Goal: Task Accomplishment & Management: Manage account settings

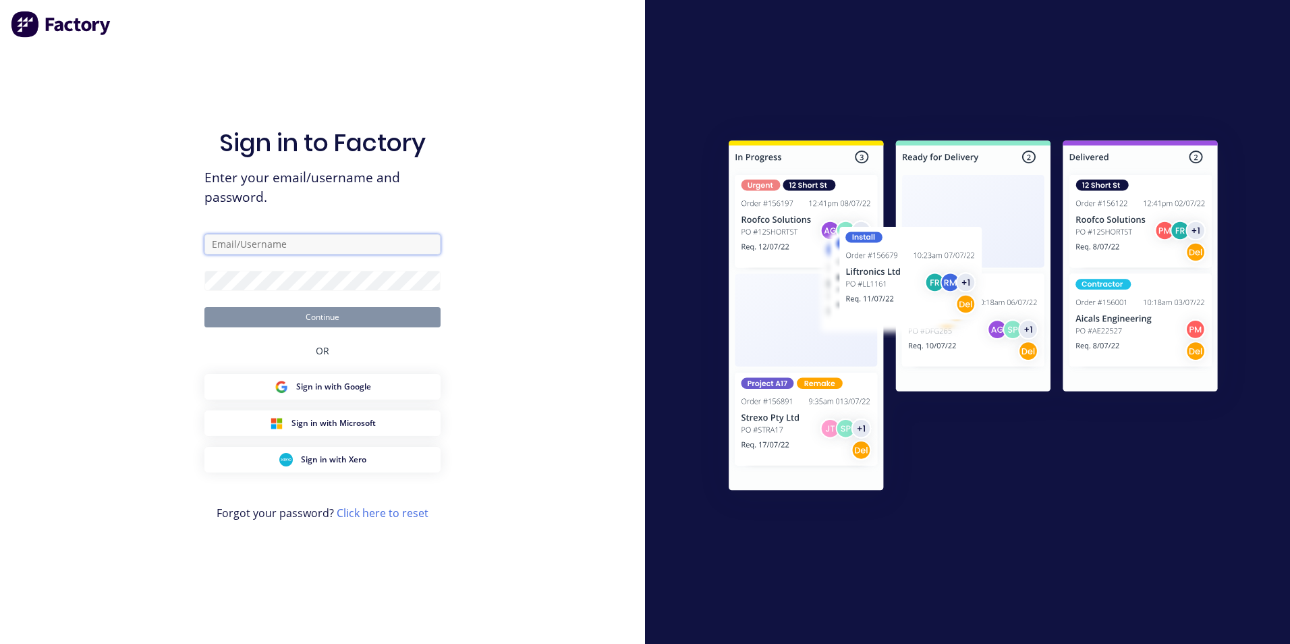
click at [358, 245] on input "text" at bounding box center [322, 244] width 236 height 20
type input "[EMAIL_ADDRESS][DOMAIN_NAME]"
click at [204, 307] on button "Continue" at bounding box center [322, 317] width 236 height 20
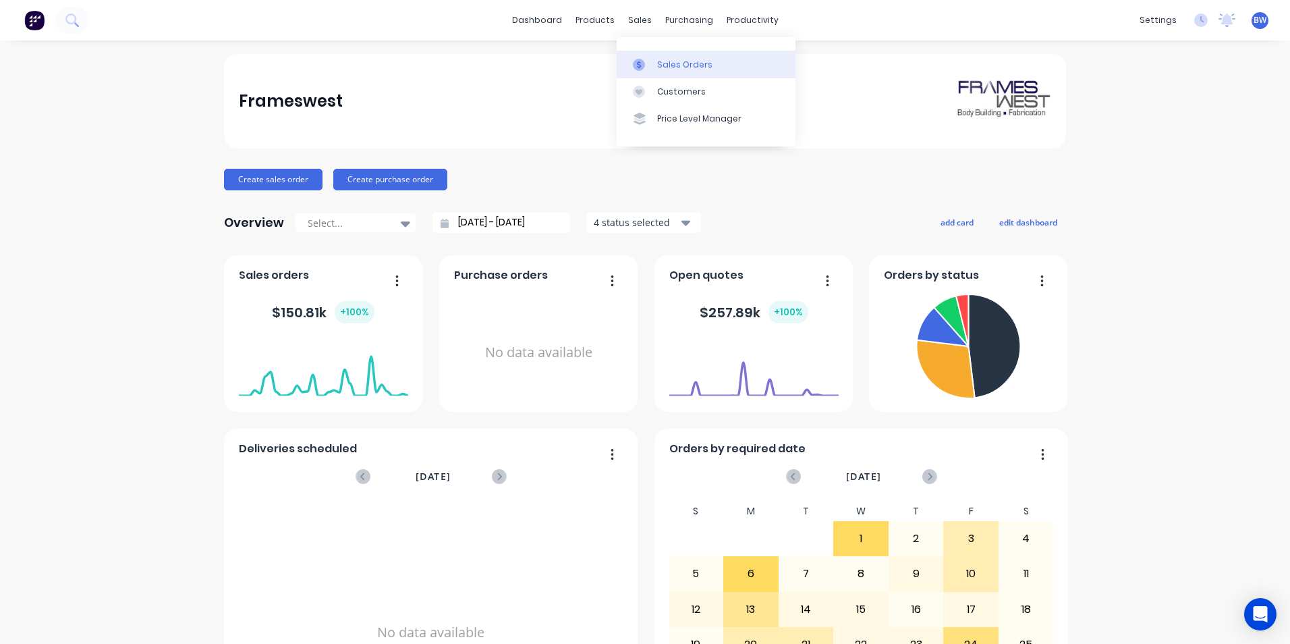
click at [638, 65] on icon at bounding box center [639, 64] width 4 height 7
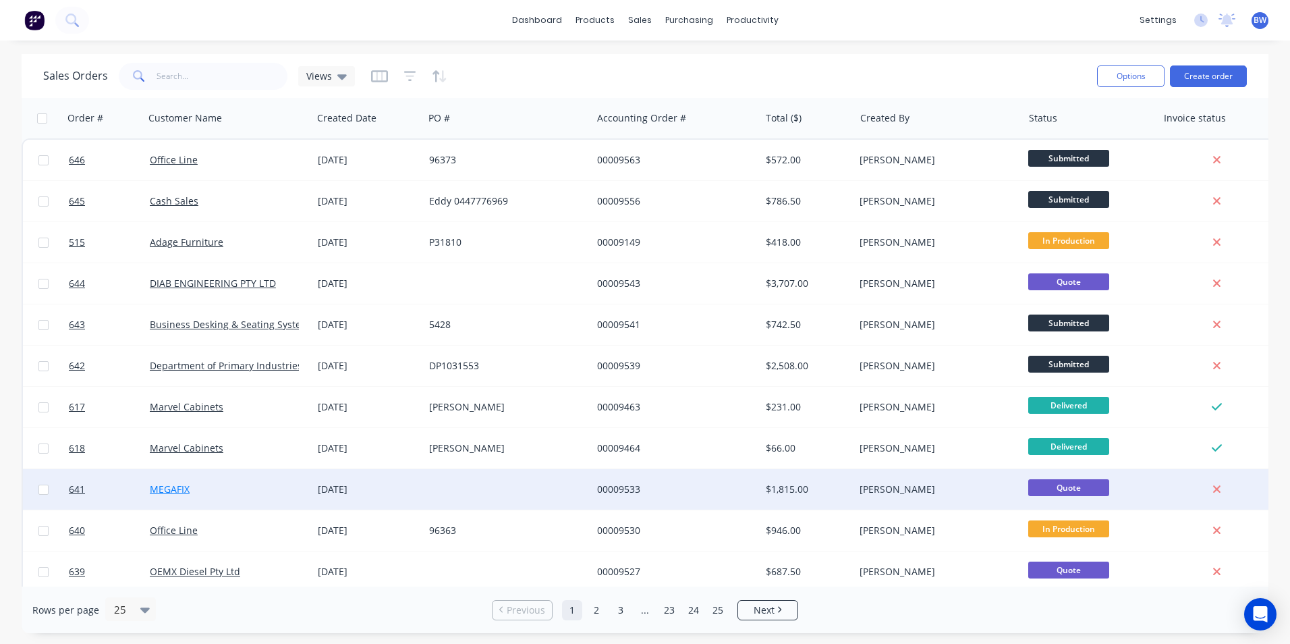
click at [184, 489] on link "MEGAFIX" at bounding box center [170, 489] width 40 height 13
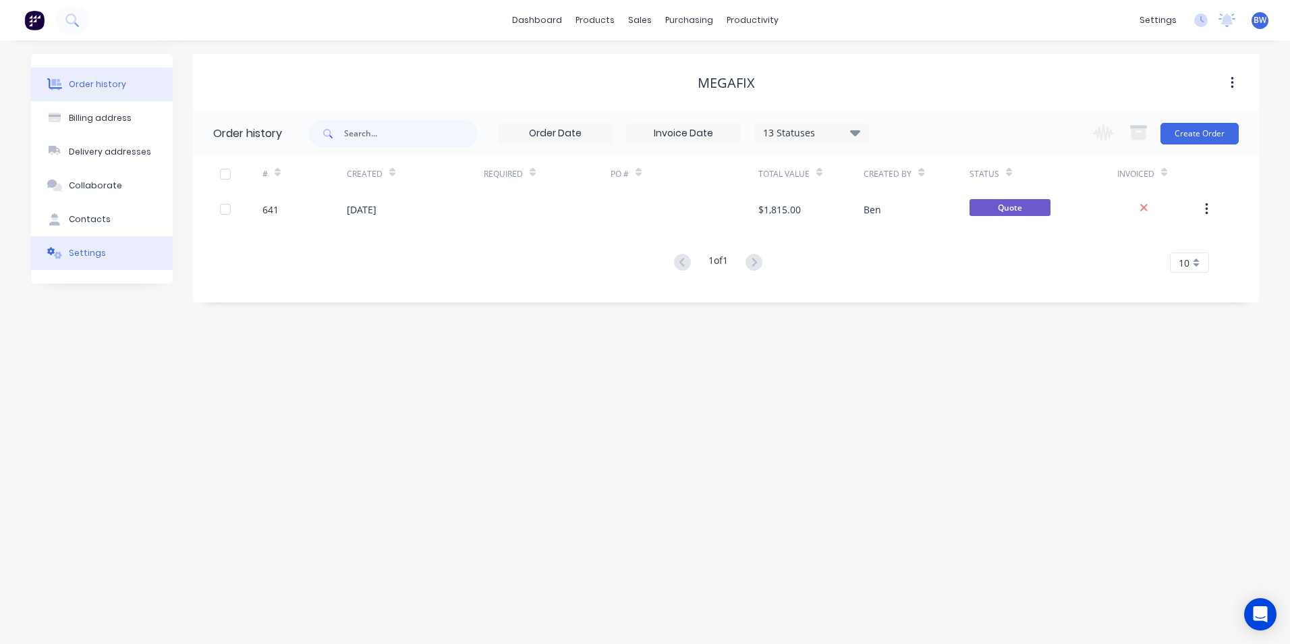
click at [100, 249] on div "Settings" at bounding box center [87, 253] width 37 height 12
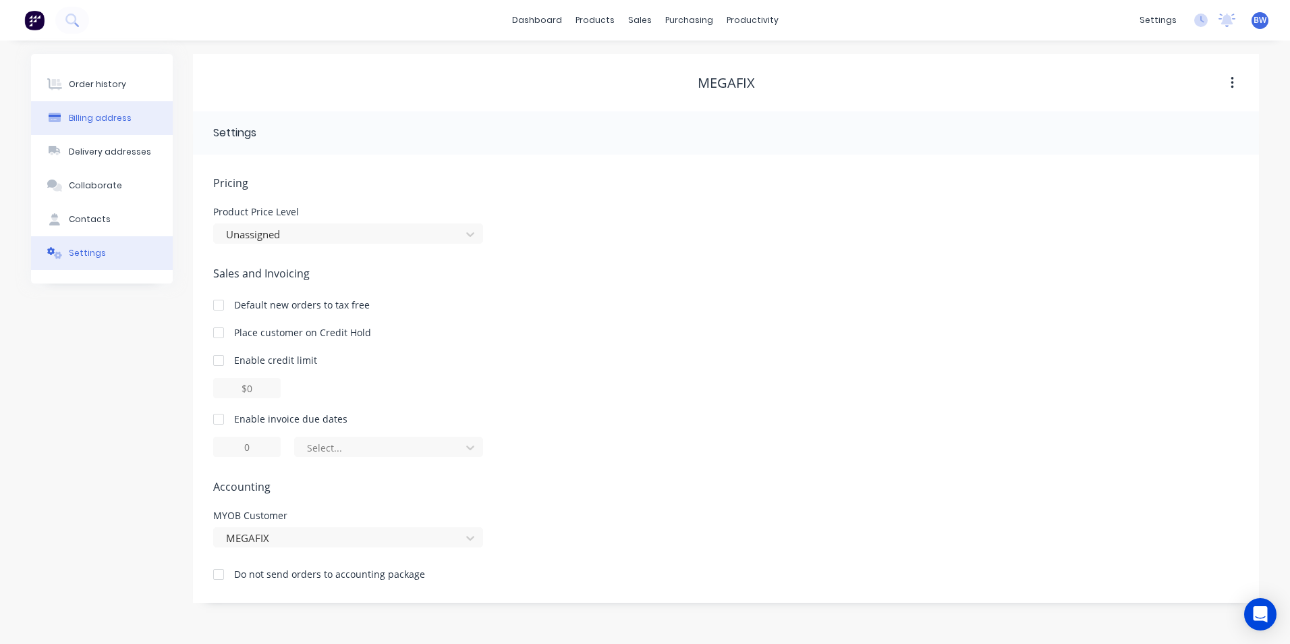
click at [97, 116] on div "Billing address" at bounding box center [100, 118] width 63 height 12
select select "AU"
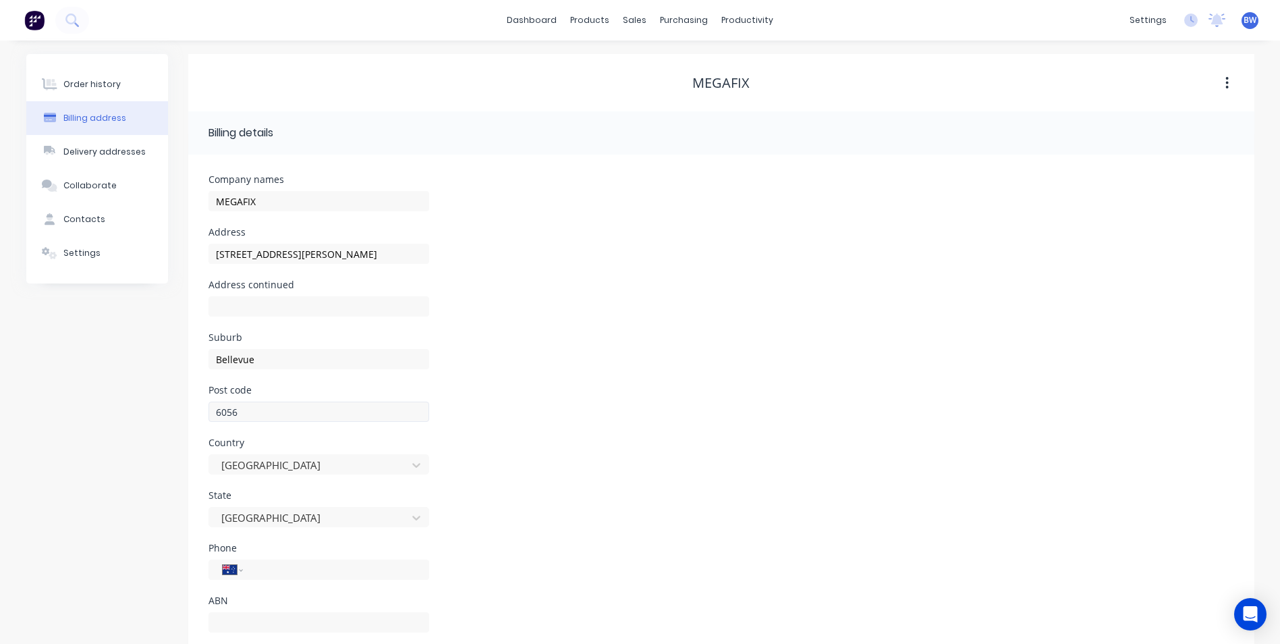
scroll to position [32, 0]
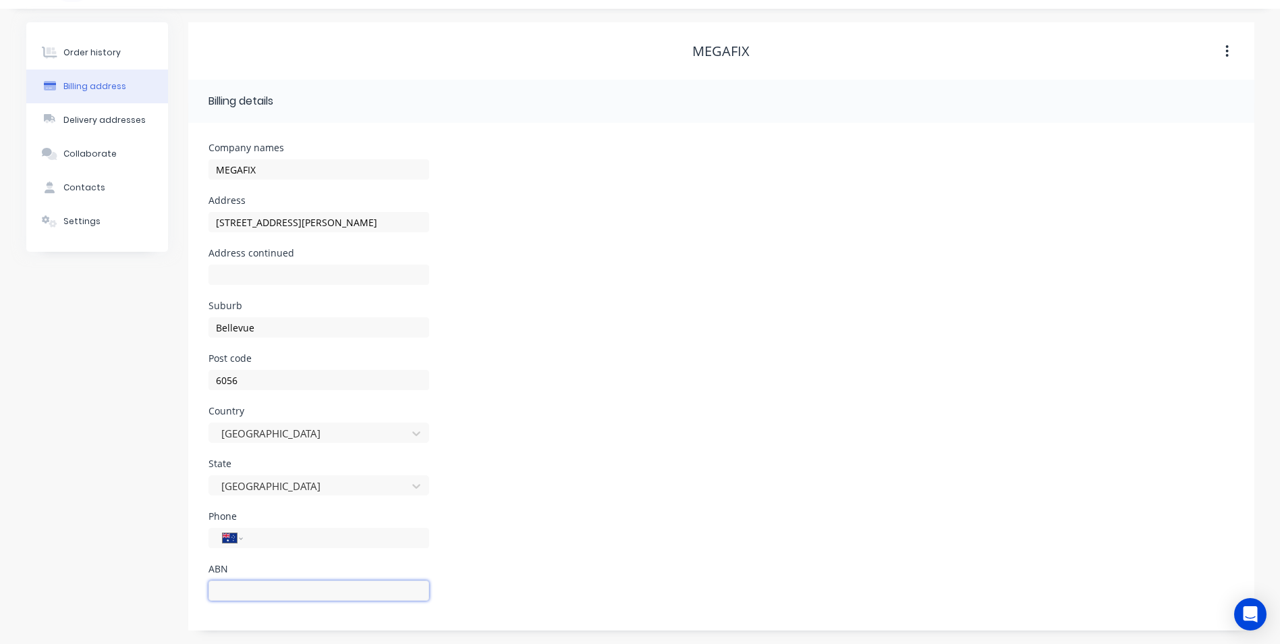
click at [253, 582] on input "text" at bounding box center [319, 590] width 221 height 20
click at [227, 592] on input "94269585" at bounding box center [319, 590] width 221 height 20
click at [243, 591] on input "94 269585" at bounding box center [319, 590] width 221 height 20
click at [273, 593] on input "94 269 585" at bounding box center [319, 590] width 221 height 20
type input "94 269 585 301"
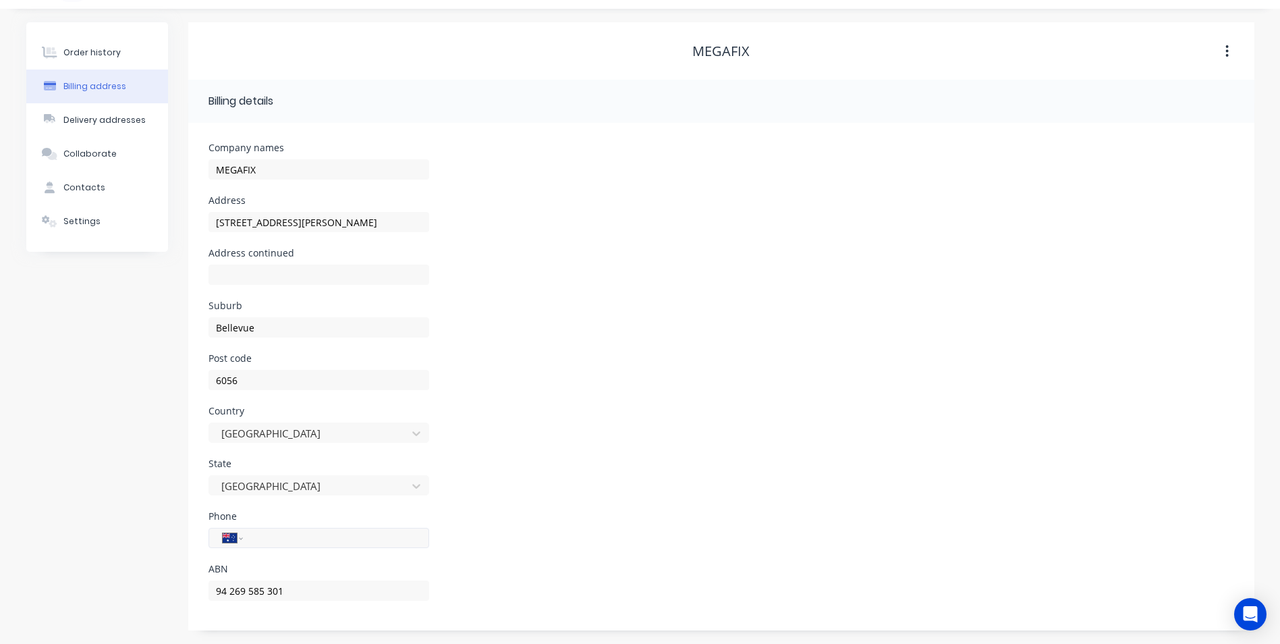
click at [265, 540] on input "tel" at bounding box center [333, 538] width 162 height 16
type input "1300 622 555"
click at [530, 456] on div "Country [GEOGRAPHIC_DATA]" at bounding box center [722, 432] width 1026 height 53
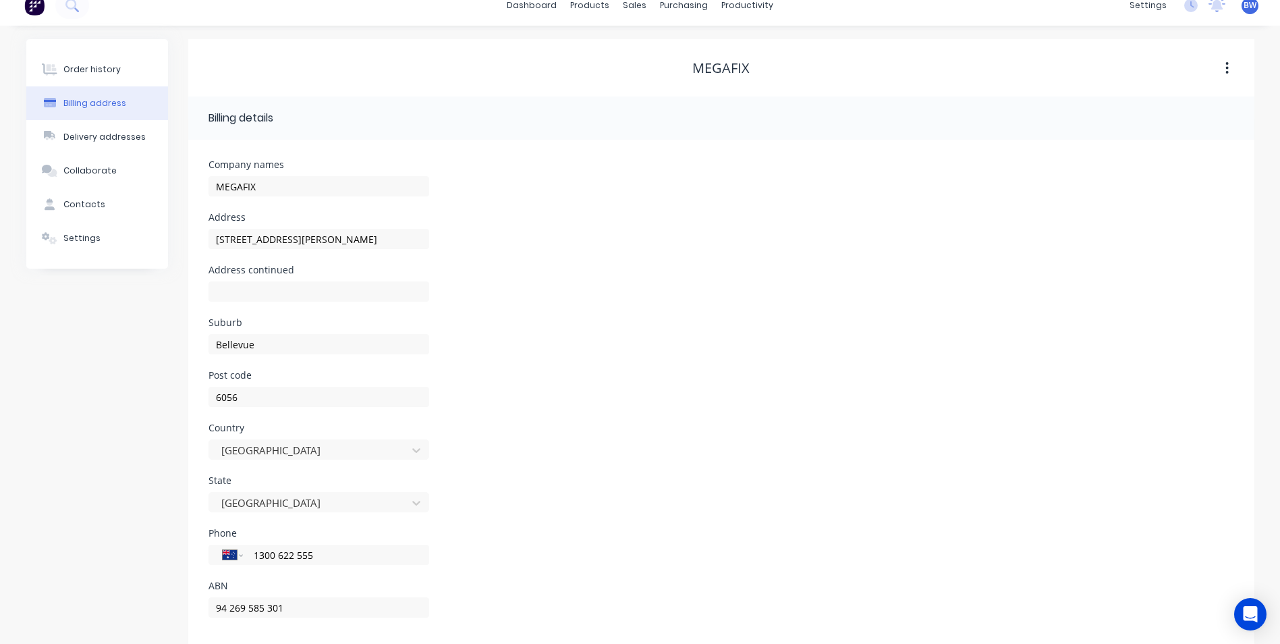
scroll to position [0, 0]
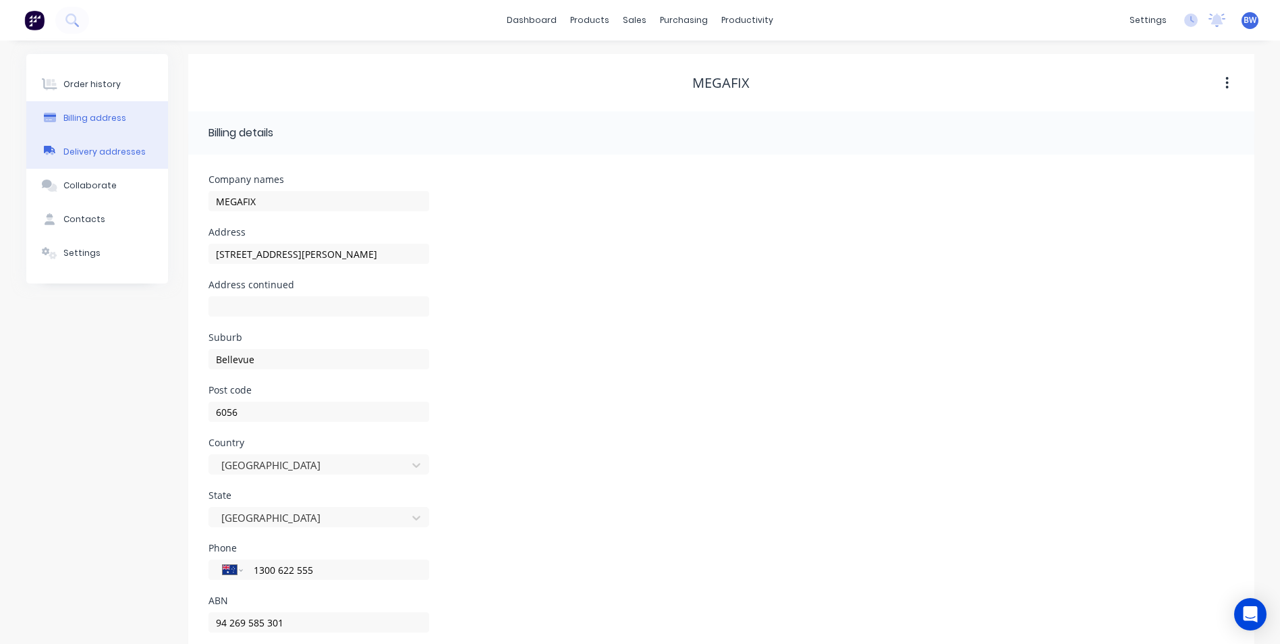
click at [86, 157] on div "Delivery addresses" at bounding box center [104, 152] width 82 height 12
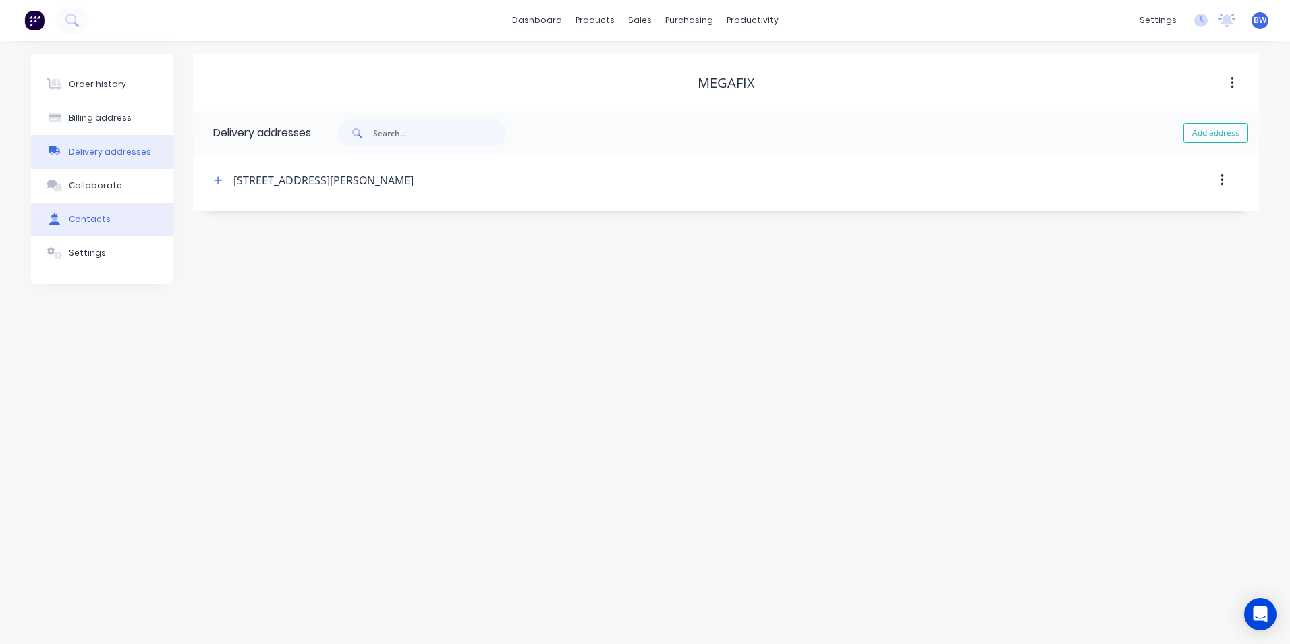
click at [87, 215] on div "Contacts" at bounding box center [90, 219] width 42 height 12
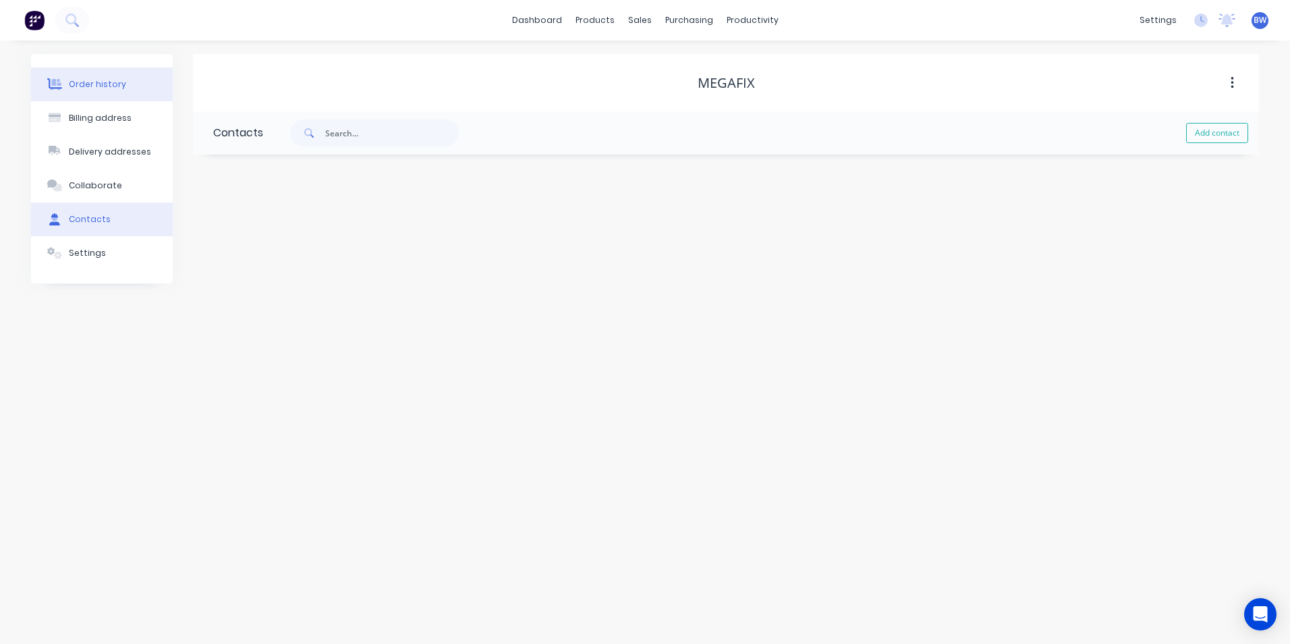
click at [122, 94] on button "Order history" at bounding box center [102, 84] width 142 height 34
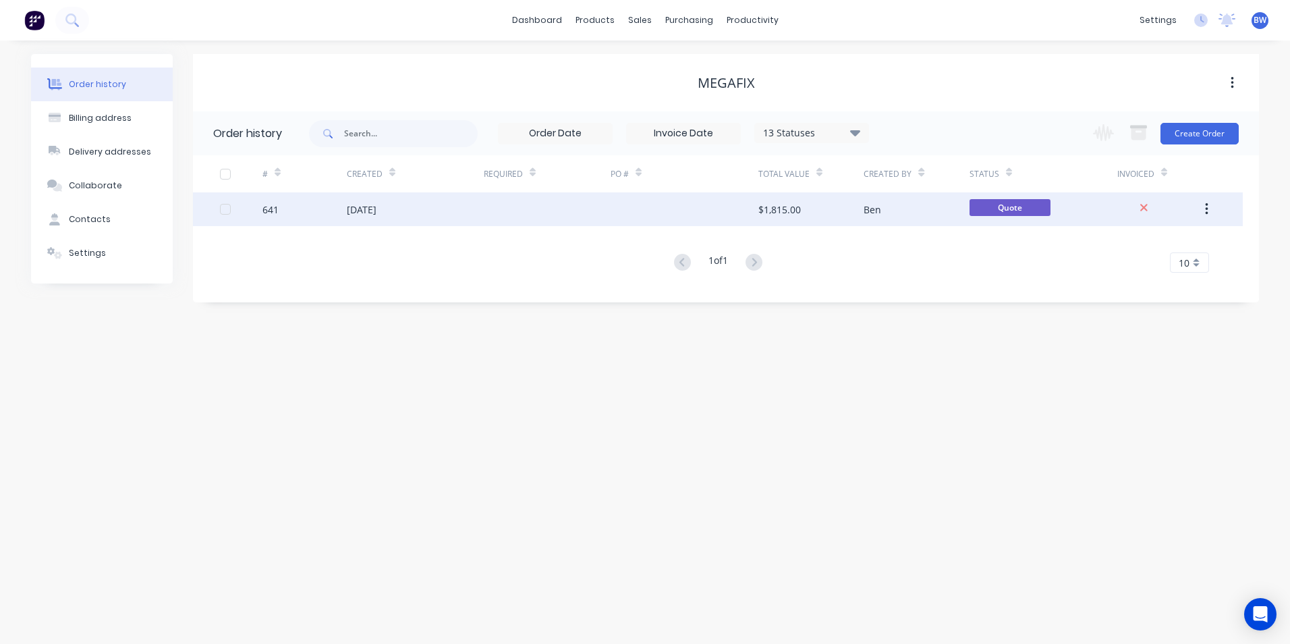
click at [466, 203] on div "[DATE]" at bounding box center [415, 209] width 137 height 34
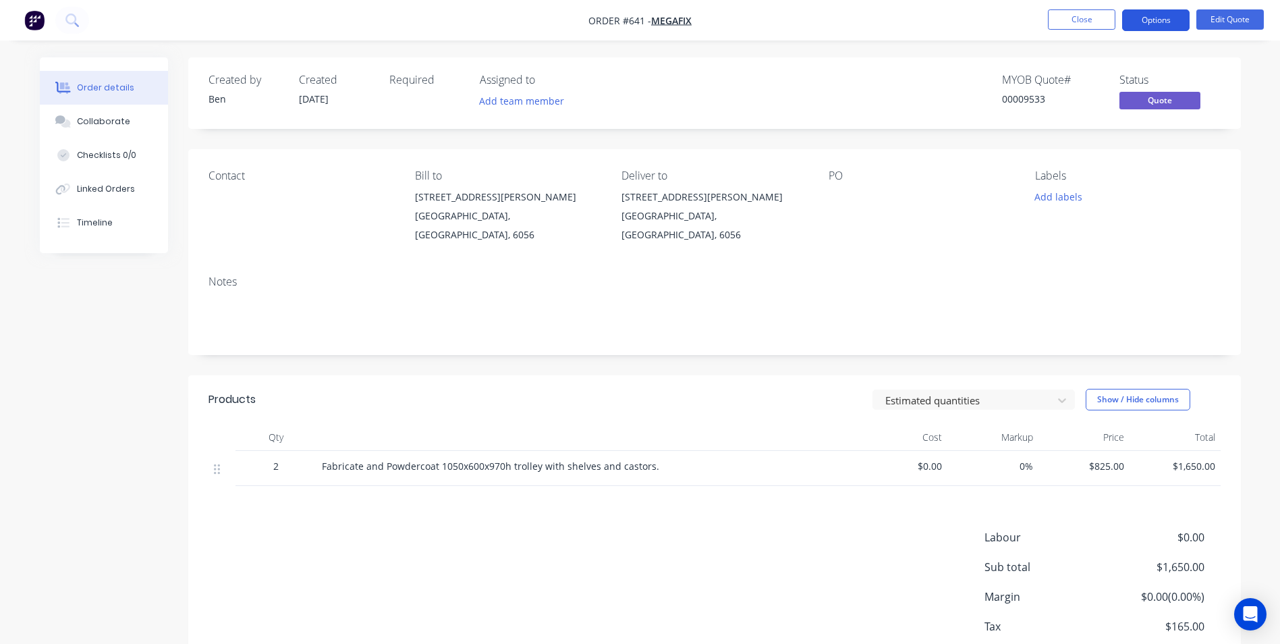
click at [1138, 25] on button "Options" at bounding box center [1155, 20] width 67 height 22
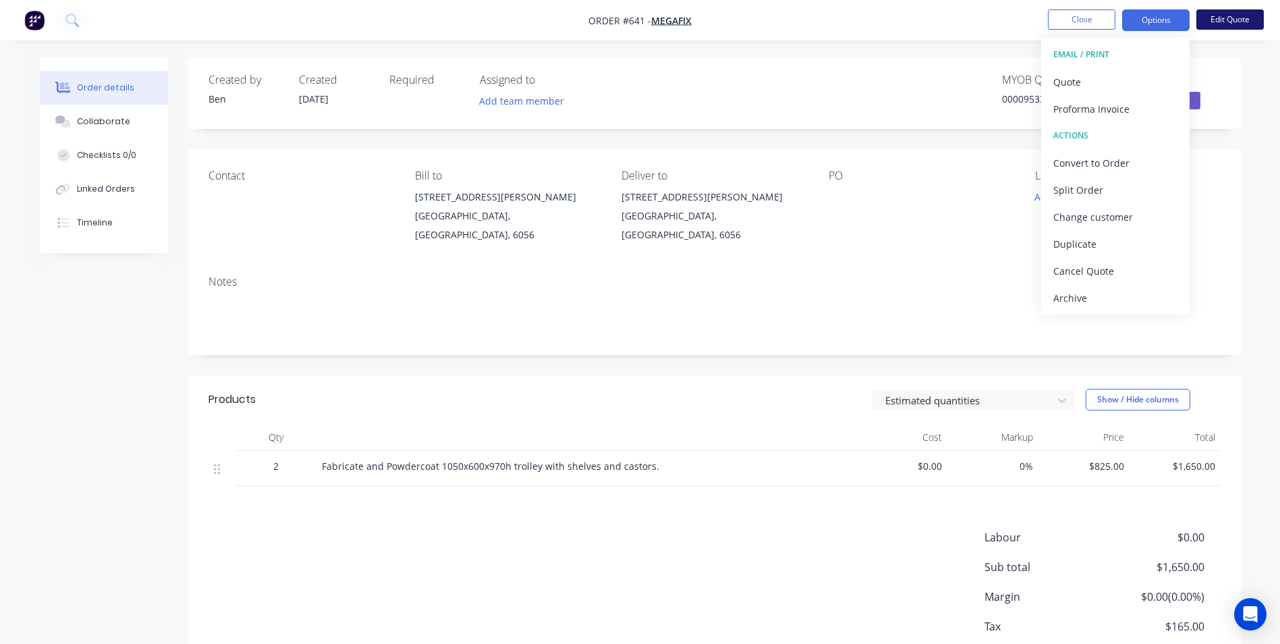
click at [1209, 26] on button "Edit Quote" at bounding box center [1229, 19] width 67 height 20
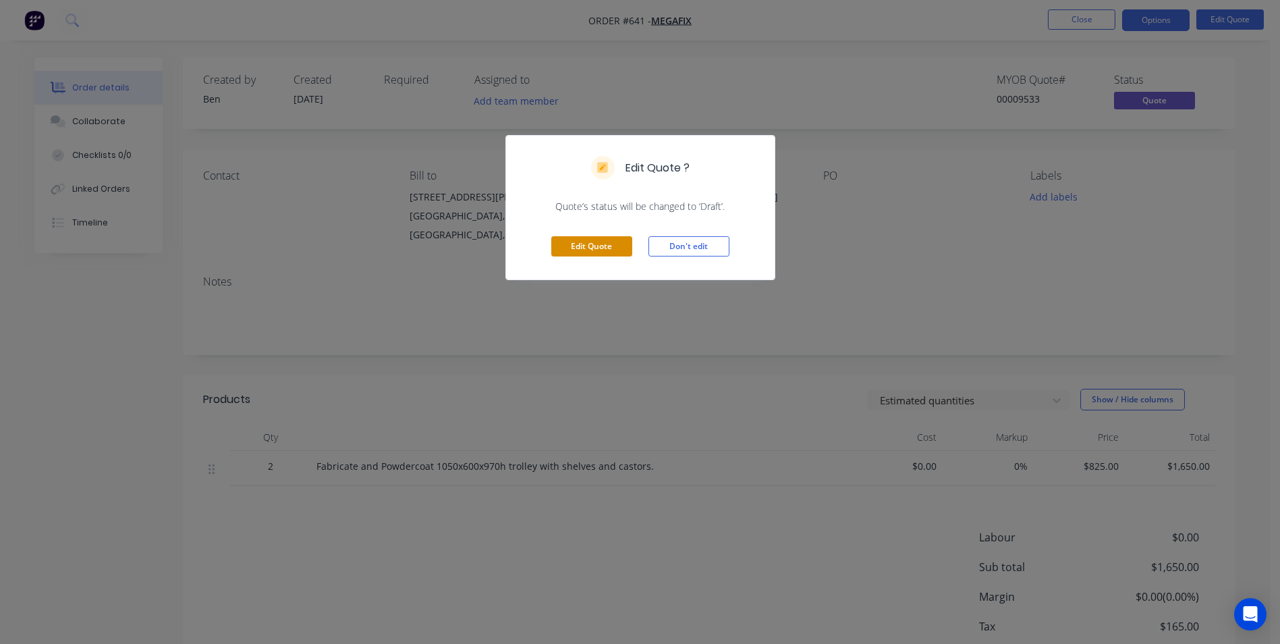
click at [625, 252] on button "Edit Quote" at bounding box center [591, 246] width 81 height 20
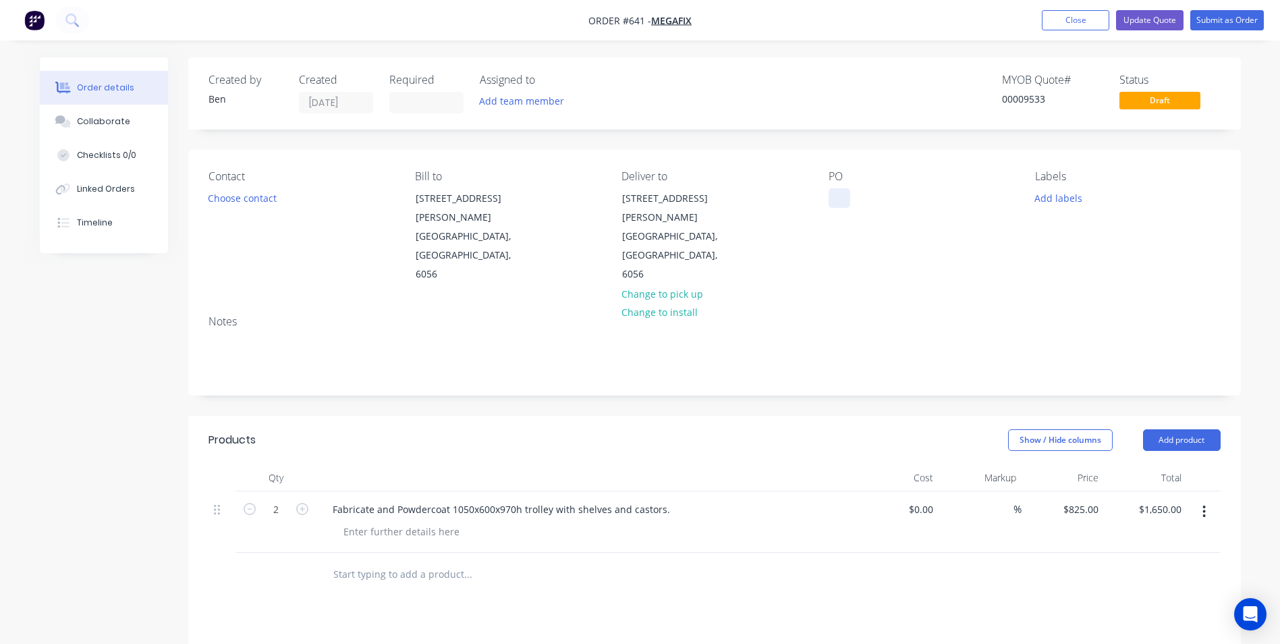
click at [834, 195] on div at bounding box center [840, 198] width 22 height 20
click at [833, 194] on div at bounding box center [840, 198] width 22 height 20
click at [1209, 25] on button "Submit as Order" at bounding box center [1227, 20] width 74 height 20
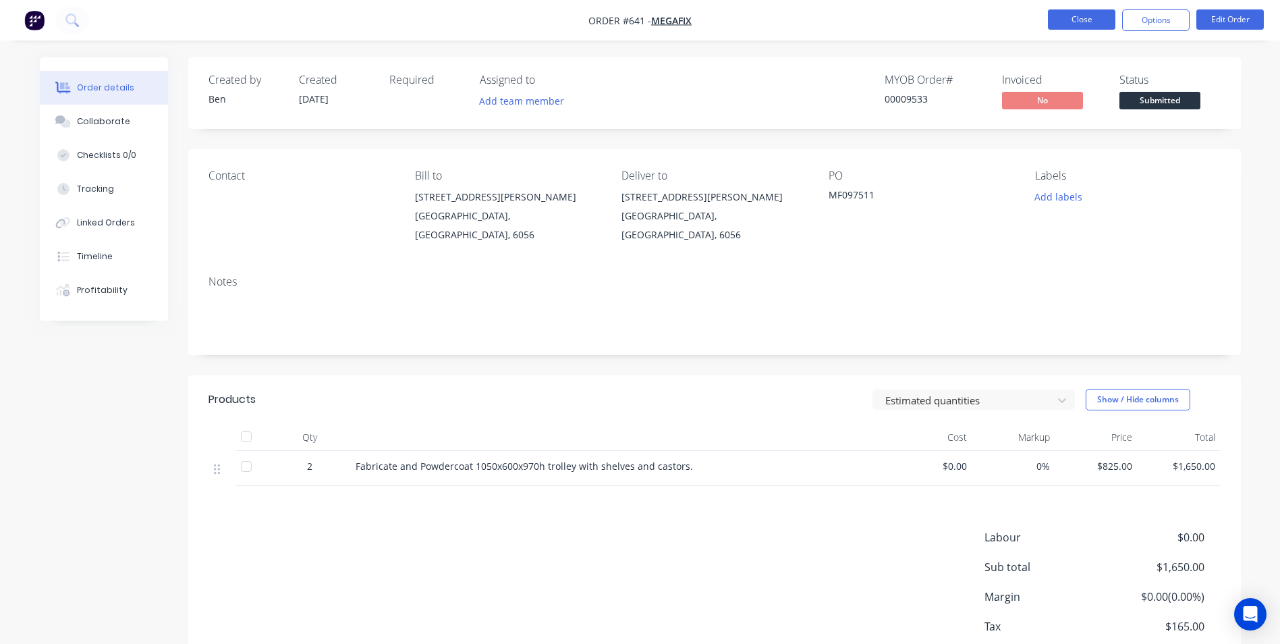
click at [1082, 21] on button "Close" at bounding box center [1081, 19] width 67 height 20
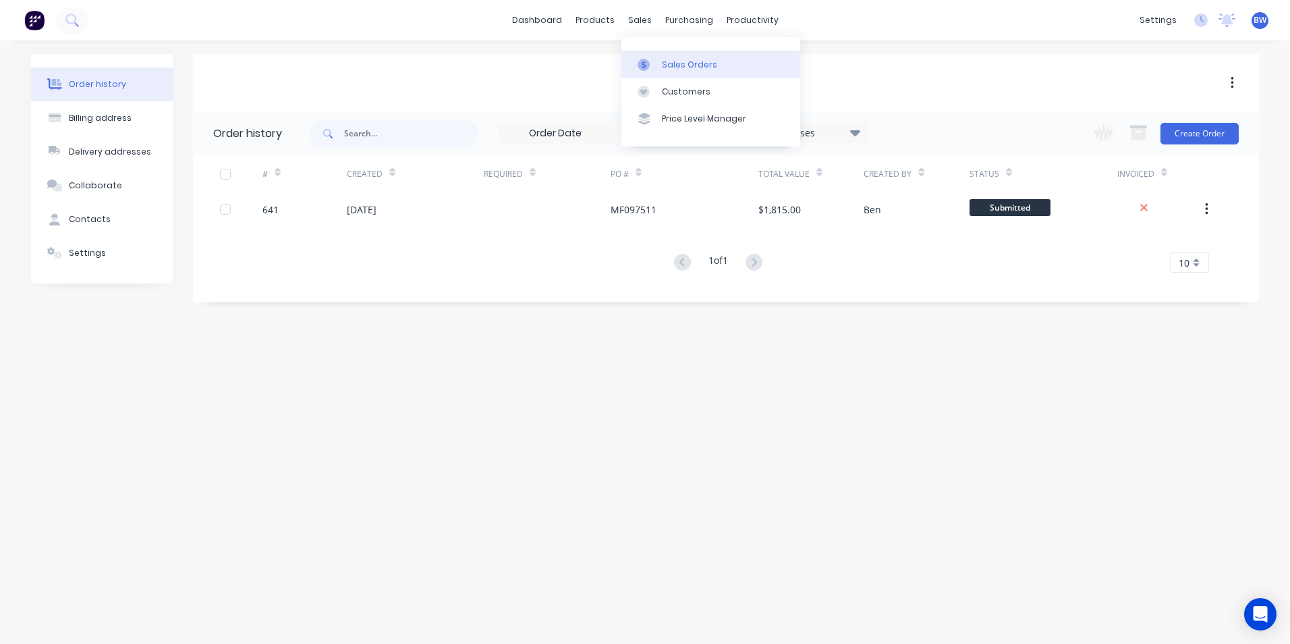
click at [643, 59] on icon at bounding box center [644, 65] width 12 height 12
